Goal: Find specific page/section: Find specific page/section

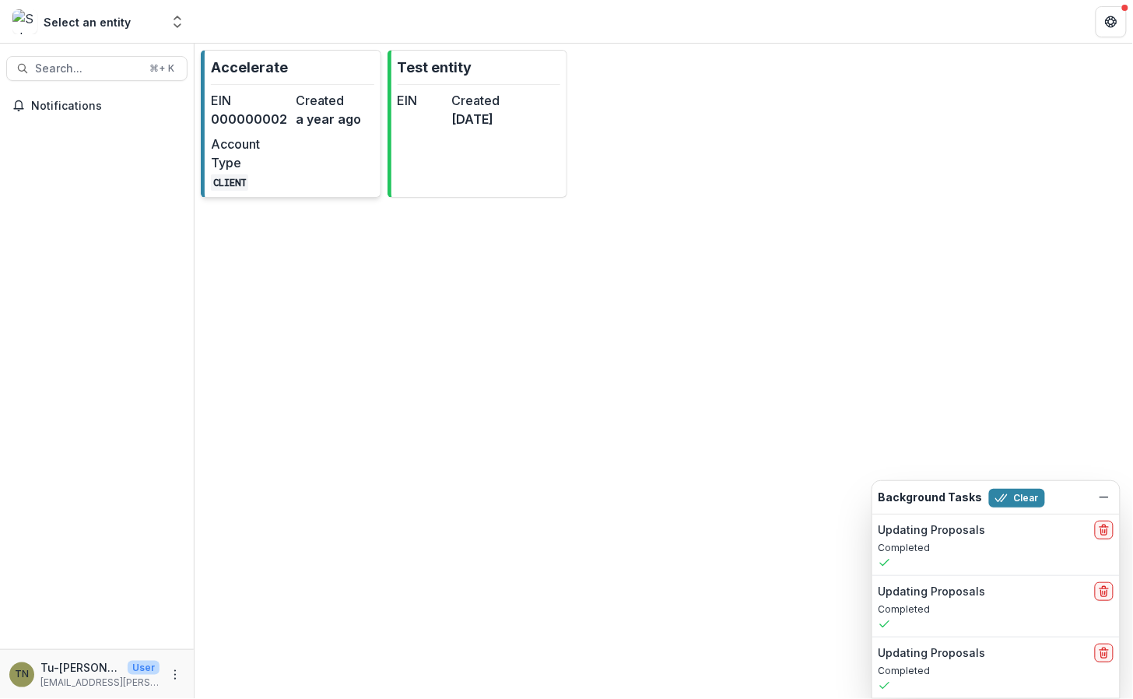
click at [304, 157] on div "EIN 000000002 Created a year ago Account Type CLIENT" at bounding box center [292, 141] width 163 height 100
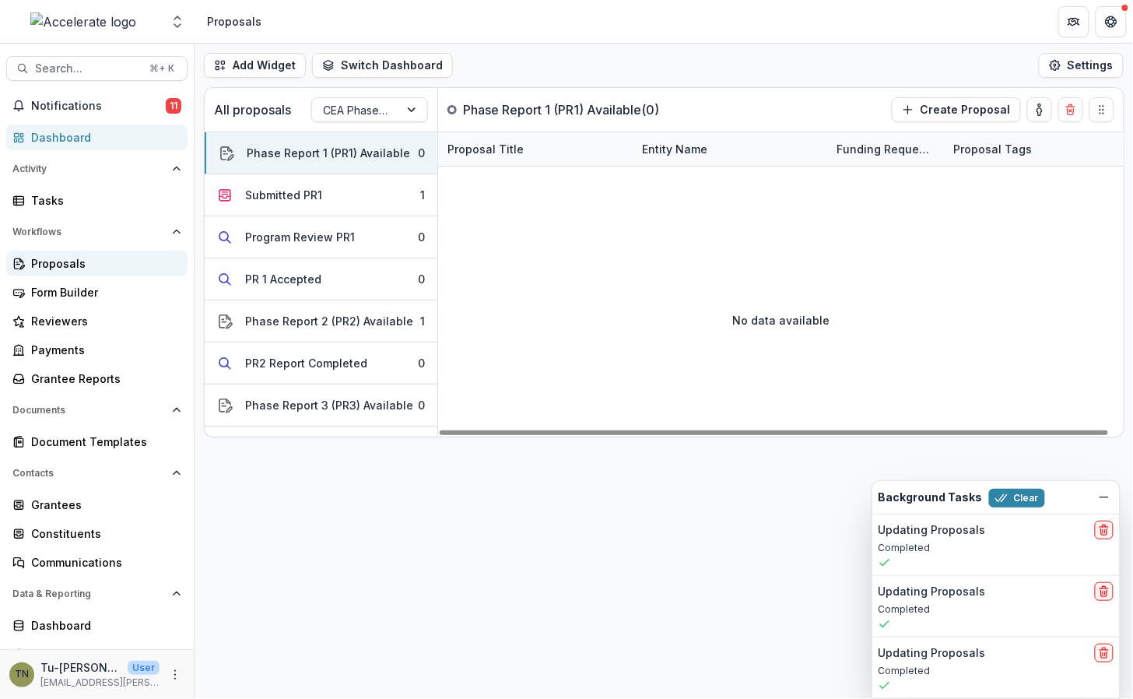
click at [92, 259] on div "Proposals" at bounding box center [103, 263] width 144 height 16
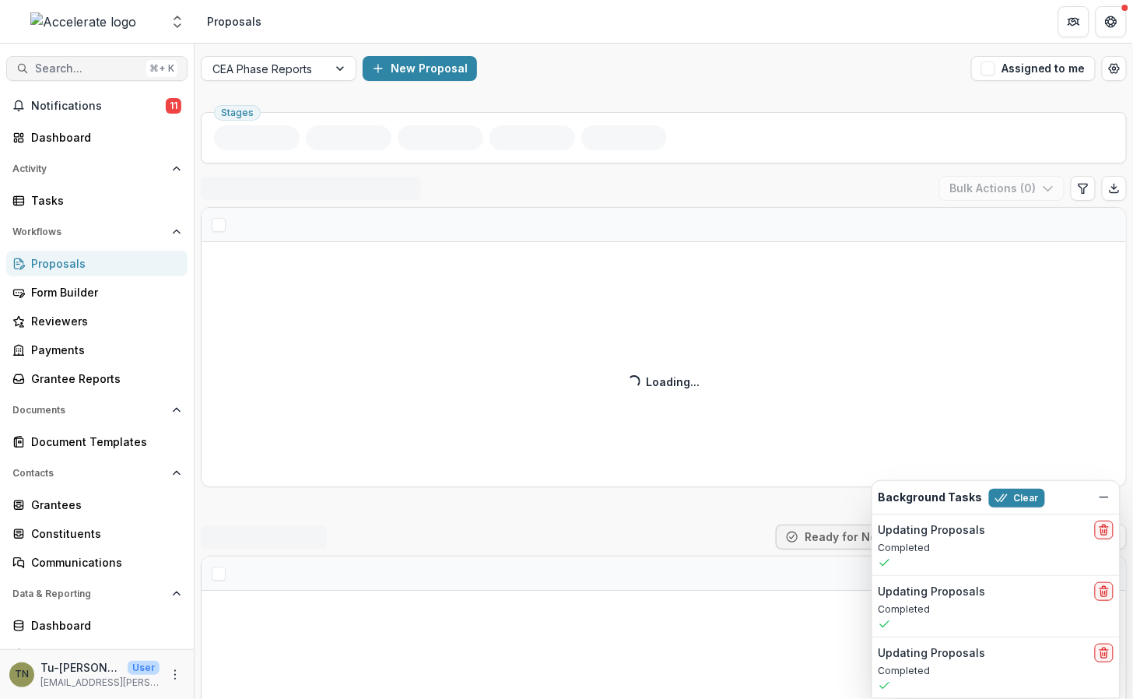
click at [85, 68] on span "Search..." at bounding box center [87, 68] width 105 height 13
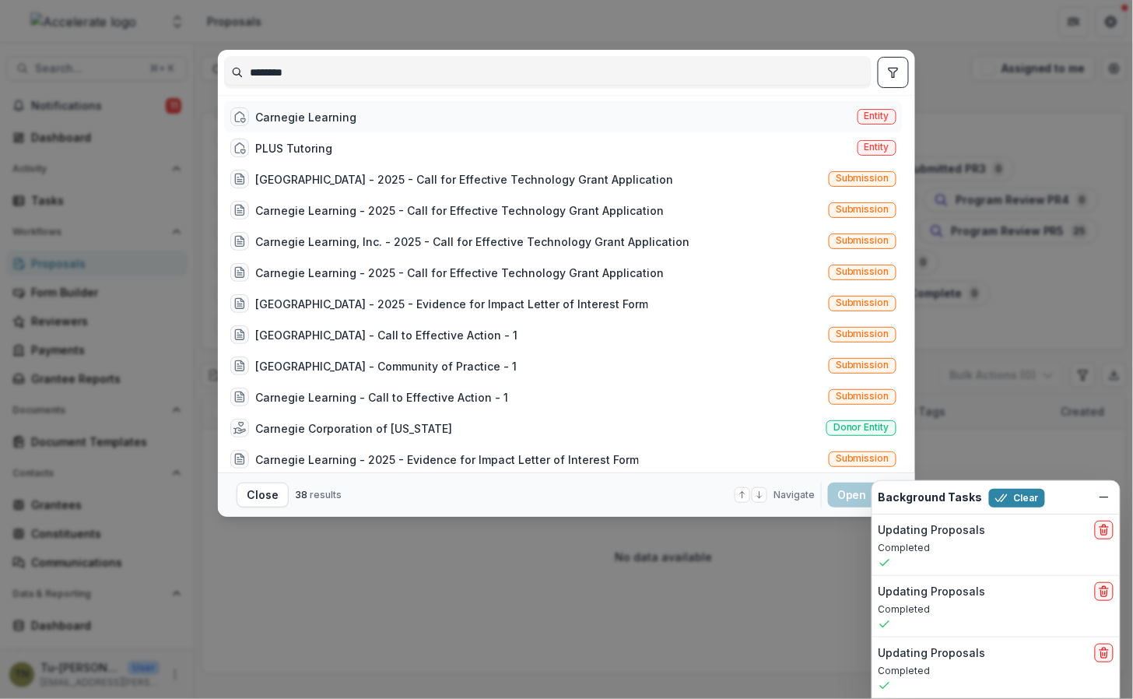
type input "********"
click at [293, 114] on div "Carnegie Learning" at bounding box center [305, 117] width 101 height 16
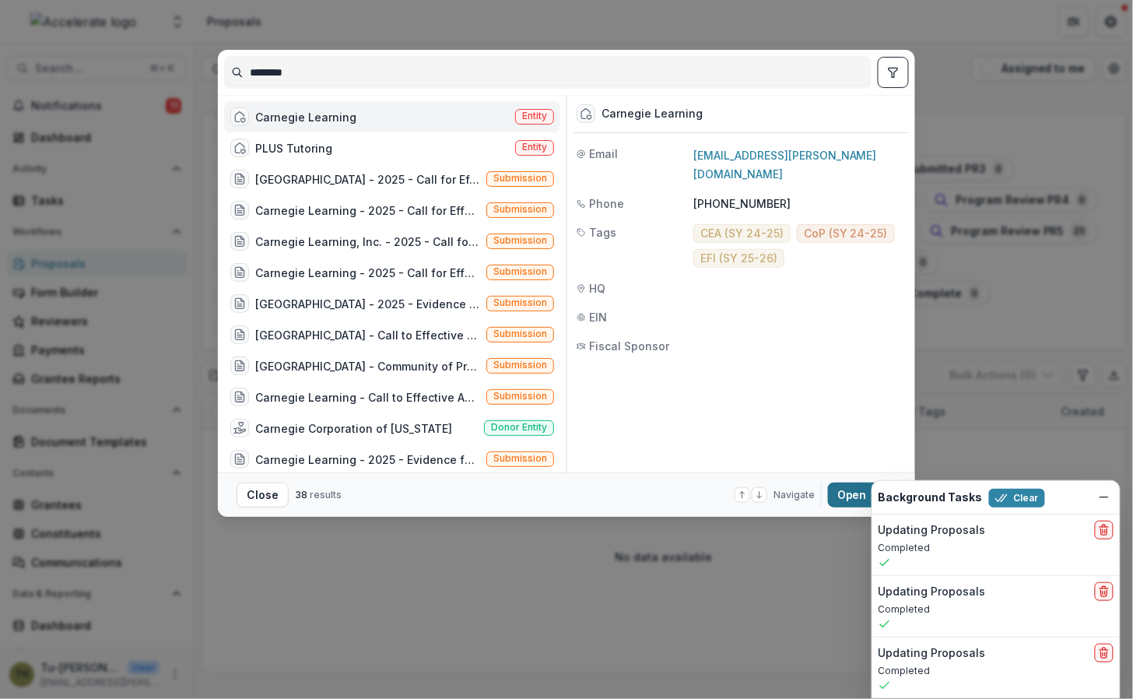
click at [845, 493] on button "Open with enter key" at bounding box center [862, 495] width 68 height 25
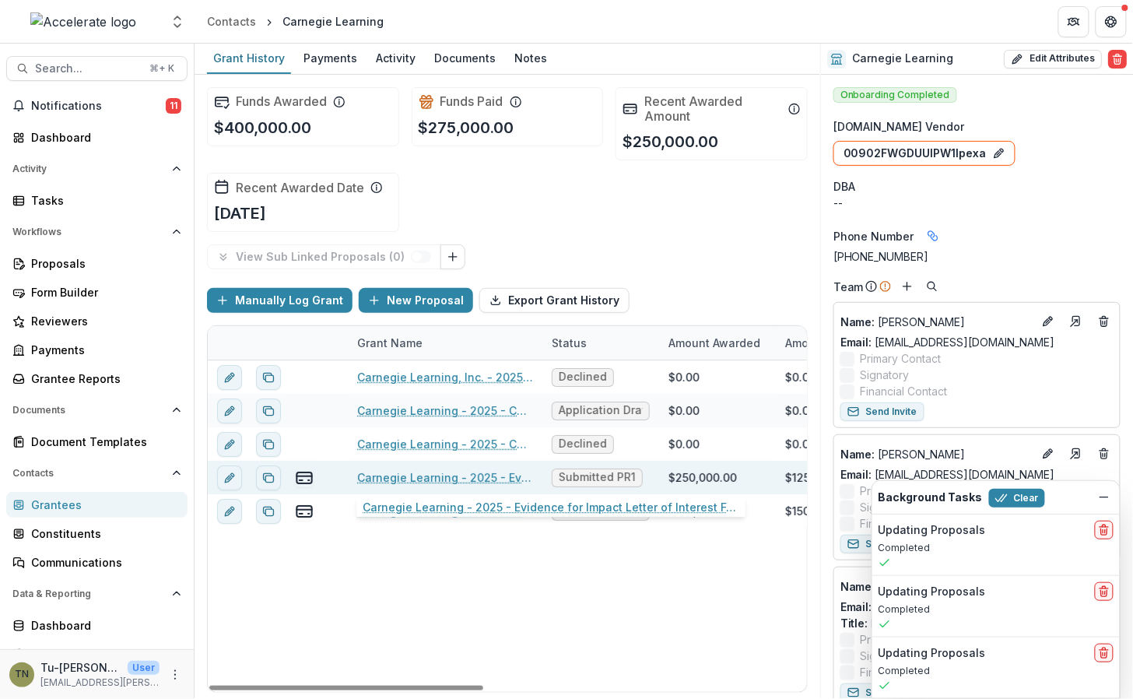
click at [462, 475] on link "Carnegie Learning - 2025 - Evidence for Impact Letter of Interest Form" at bounding box center [445, 477] width 176 height 16
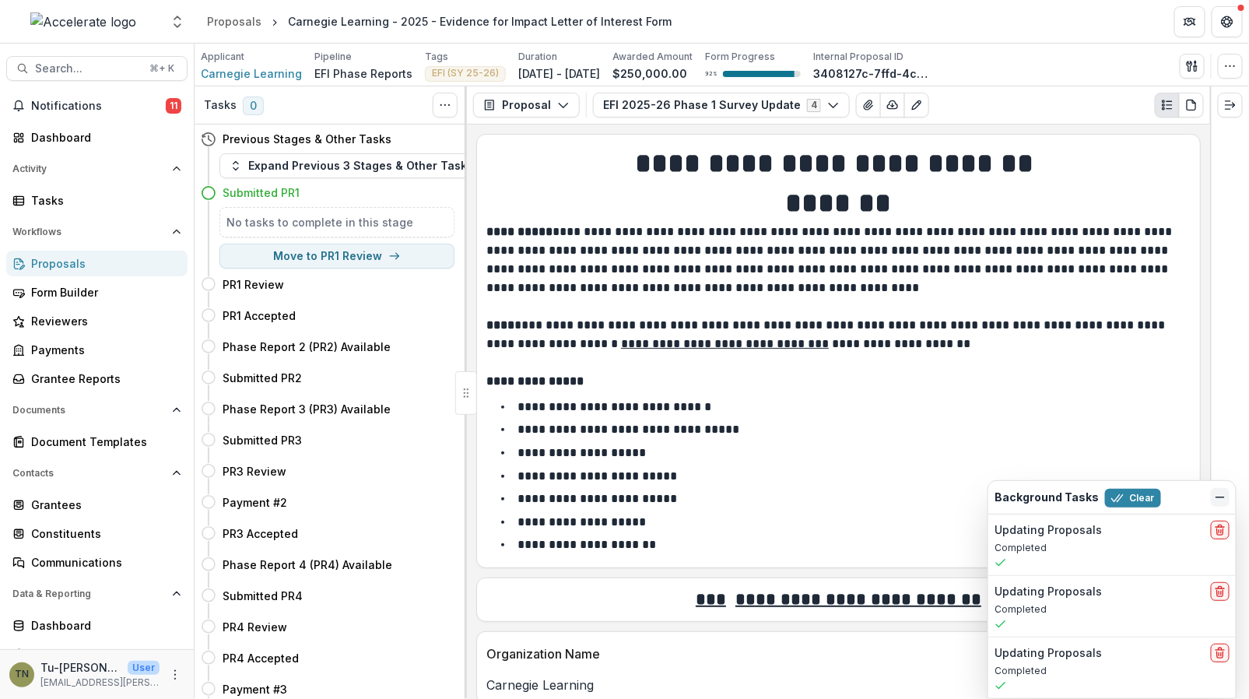
click at [1132, 499] on icon "Dismiss" at bounding box center [1220, 497] width 12 height 12
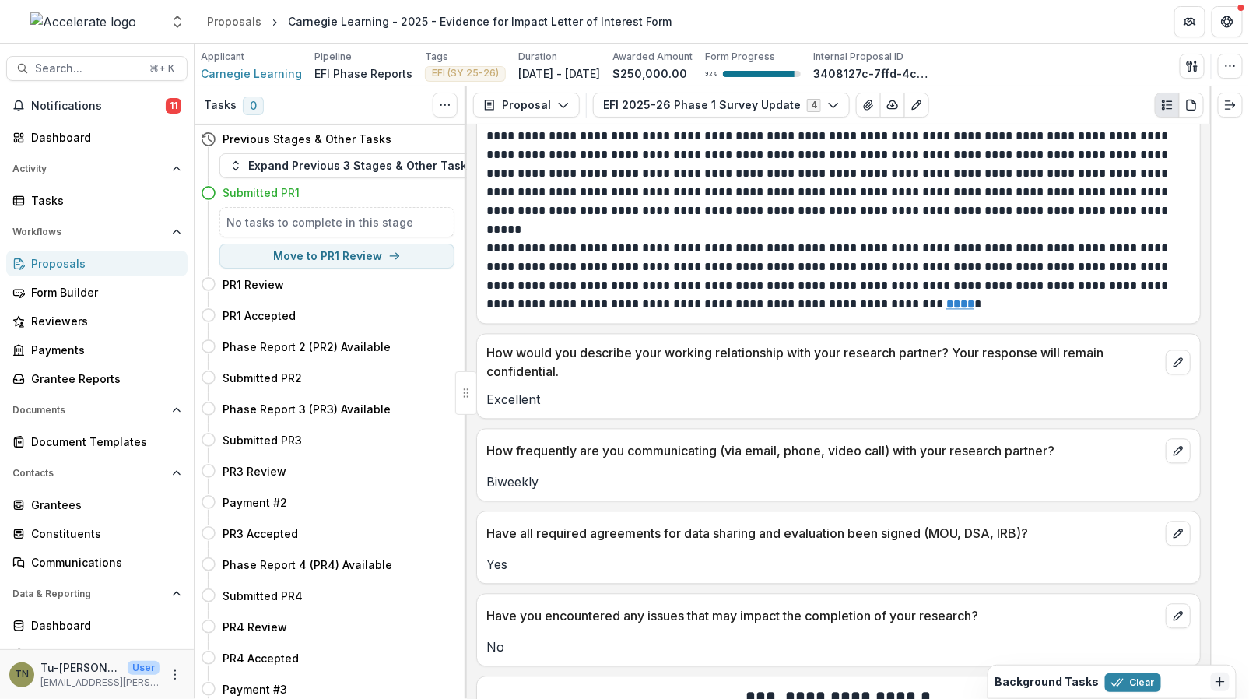
scroll to position [4155, 0]
